Goal: Check status: Check status

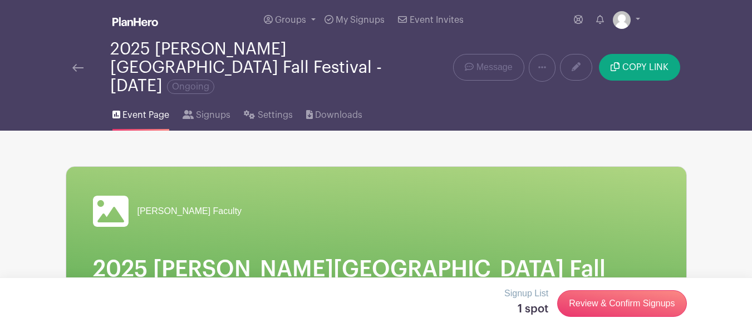
scroll to position [2235, 0]
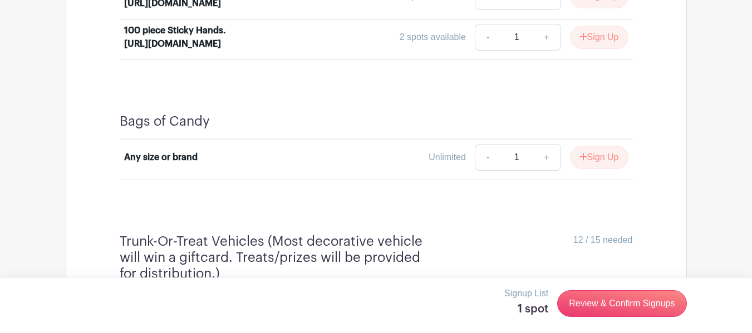
scroll to position [2112, 0]
